Goal: Information Seeking & Learning: Learn about a topic

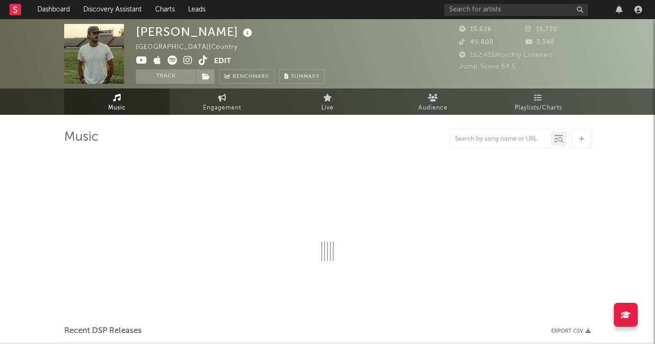
select select "6m"
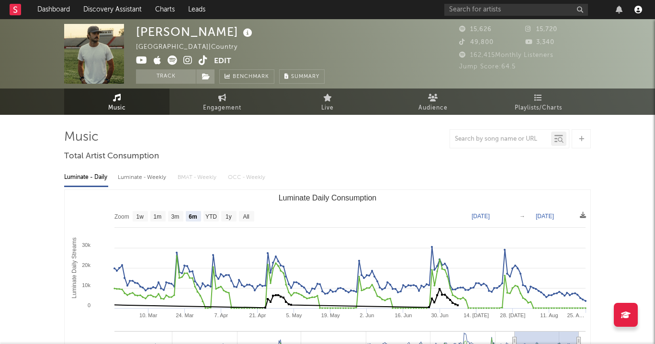
click at [638, 7] on icon "button" at bounding box center [639, 10] width 8 height 8
click at [500, 44] on div "49,800" at bounding box center [492, 42] width 66 height 11
click at [633, 12] on div at bounding box center [638, 10] width 14 height 8
click at [127, 11] on link "Discovery Assistant" at bounding box center [113, 9] width 72 height 19
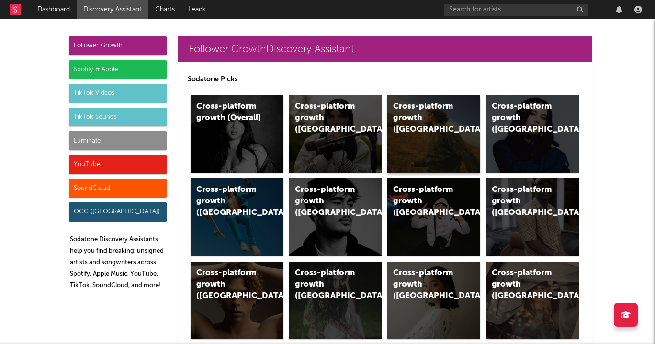
click at [452, 118] on div "Cross-platform growth (US)" at bounding box center [425, 118] width 65 height 34
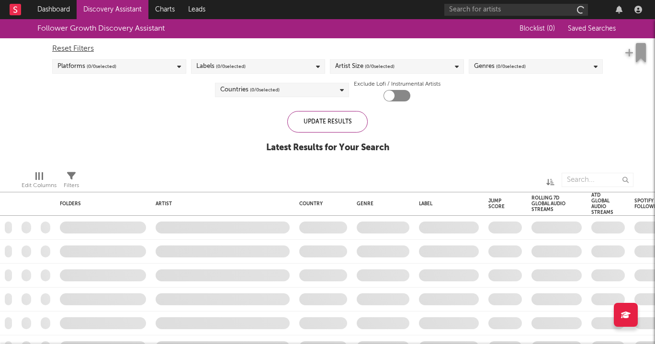
checkbox input "true"
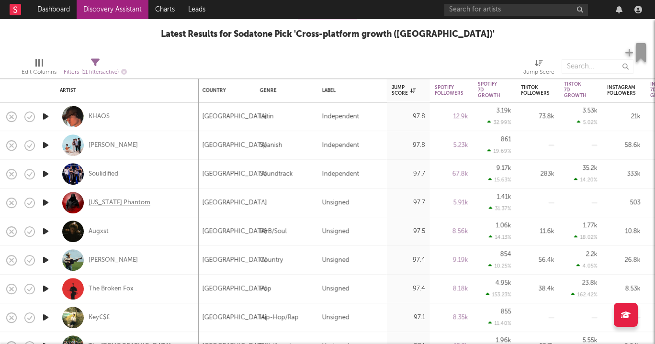
click at [135, 201] on div "Georgia Phantom" at bounding box center [120, 203] width 62 height 9
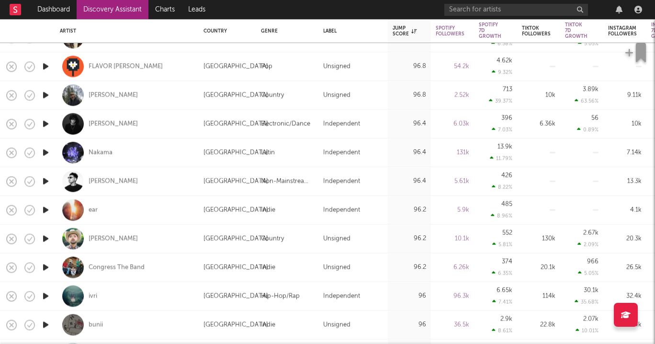
click at [85, 211] on div "ear" at bounding box center [127, 210] width 134 height 28
select select "1w"
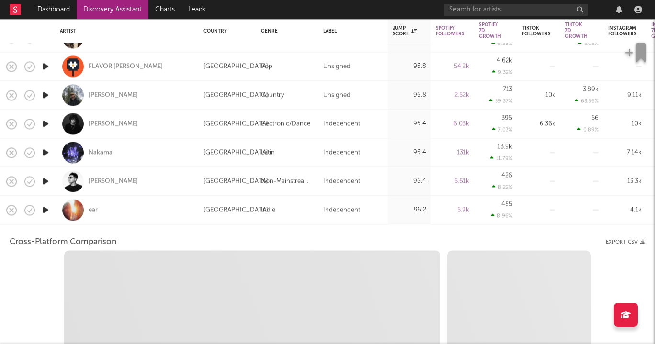
click at [85, 211] on div "ear" at bounding box center [127, 210] width 134 height 28
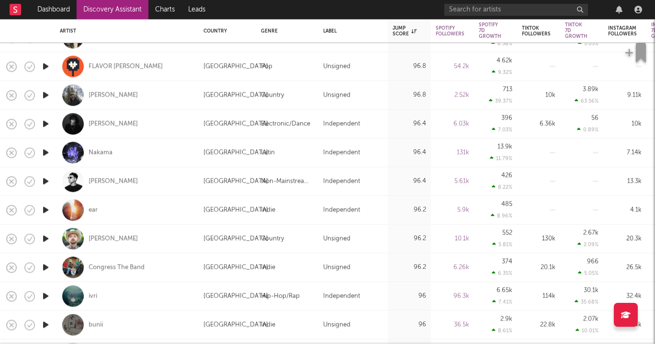
click at [100, 209] on div "ear" at bounding box center [127, 210] width 134 height 28
select select "1w"
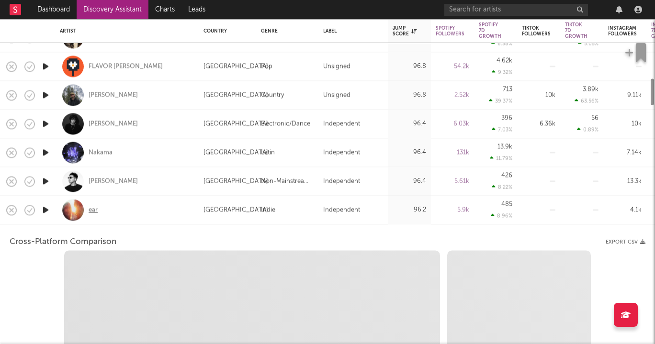
click at [95, 209] on div "ear" at bounding box center [93, 210] width 9 height 9
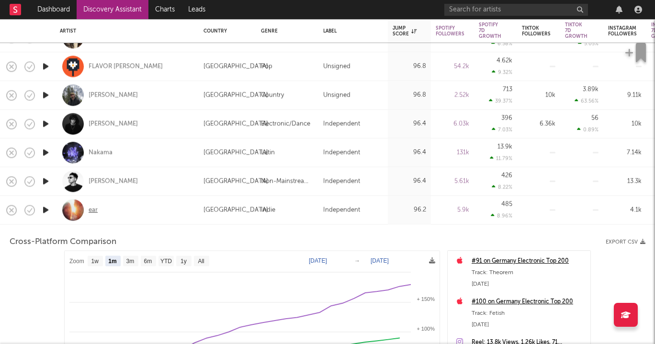
select select "1m"
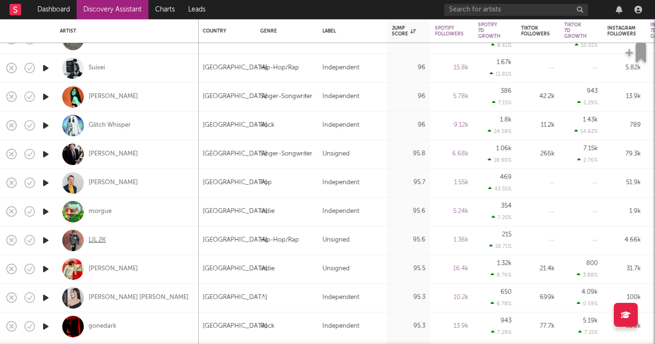
click at [103, 240] on div "LIL 2K" at bounding box center [97, 240] width 17 height 9
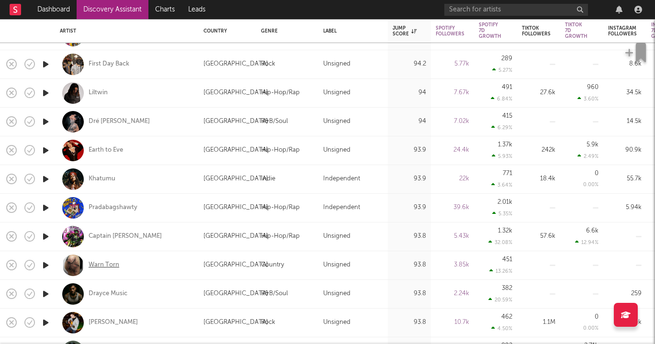
click at [109, 265] on div "Warn Torn" at bounding box center [104, 265] width 31 height 9
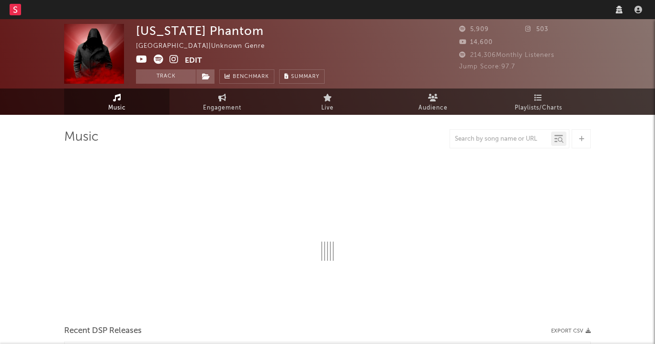
select select "1w"
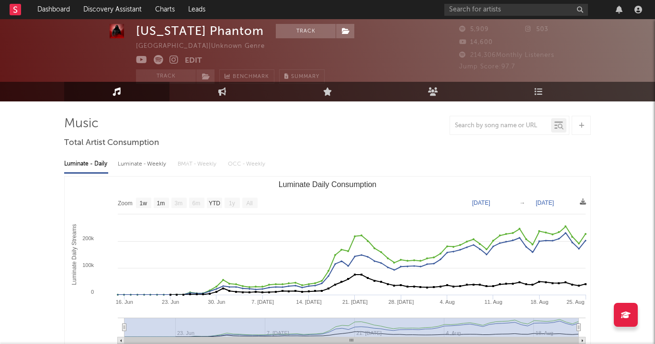
scroll to position [16, 0]
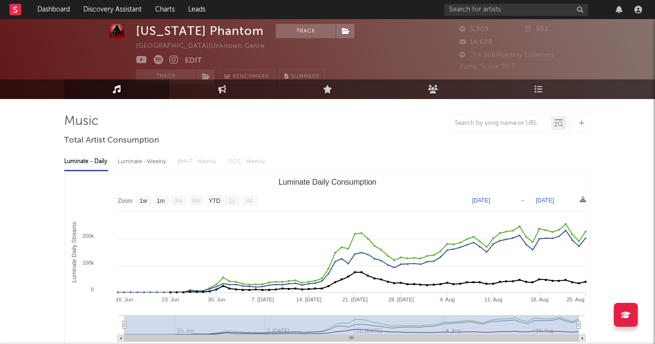
click at [173, 59] on icon at bounding box center [174, 60] width 9 height 10
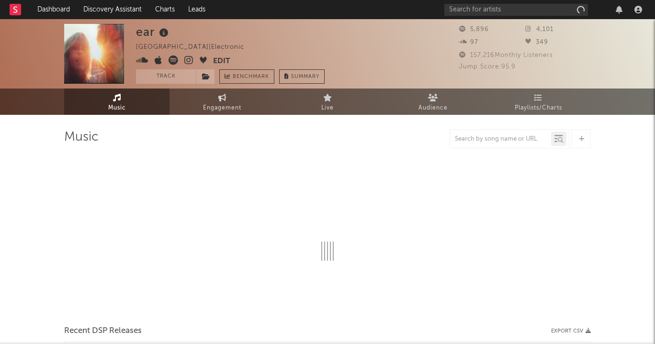
select select "1w"
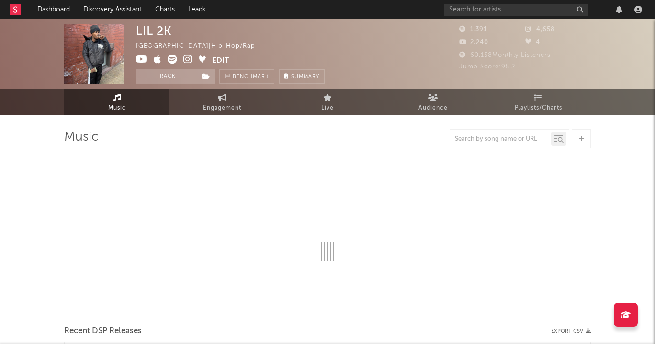
select select "6m"
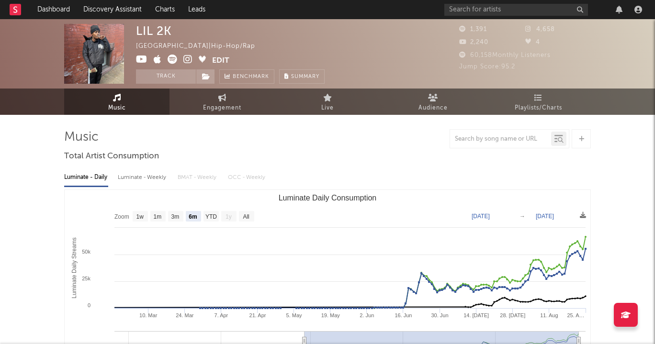
click at [180, 61] on span at bounding box center [174, 61] width 76 height 12
click at [181, 61] on span at bounding box center [174, 61] width 76 height 12
click at [187, 61] on icon at bounding box center [187, 60] width 9 height 10
click at [181, 57] on span at bounding box center [174, 61] width 76 height 12
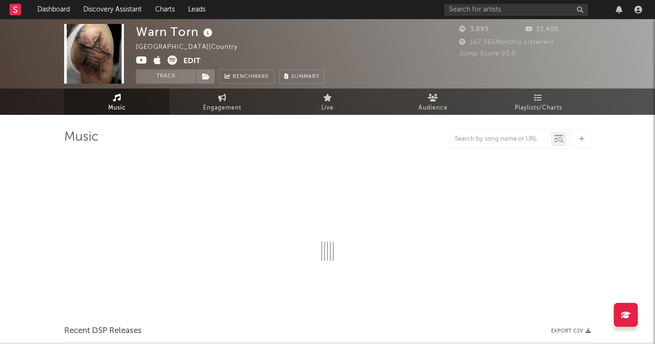
select select "1w"
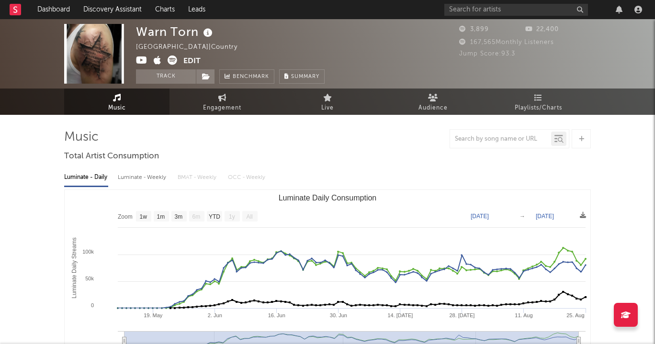
click at [172, 59] on icon at bounding box center [173, 61] width 10 height 10
